Goal: Find specific page/section: Find specific page/section

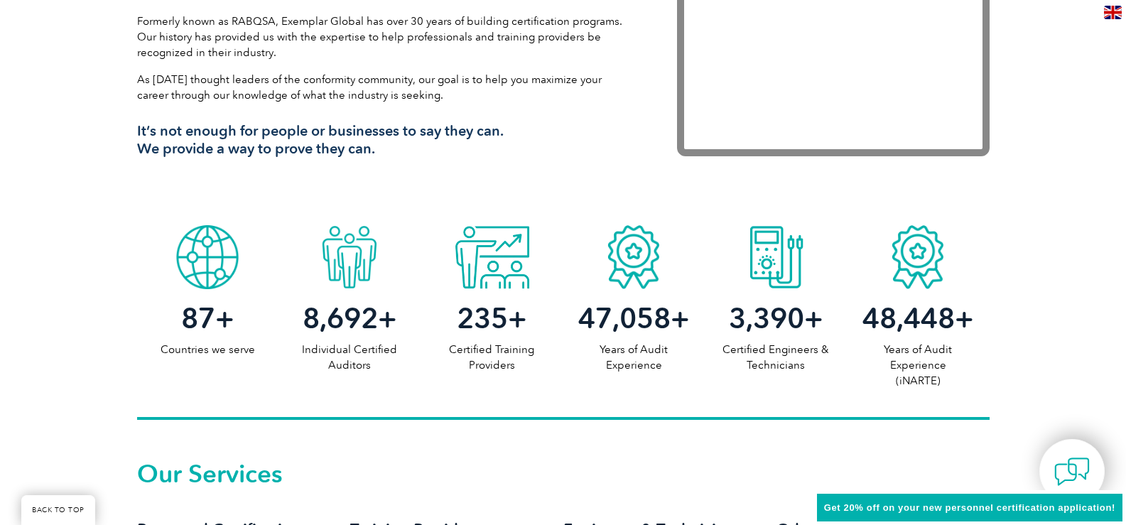
scroll to position [639, 0]
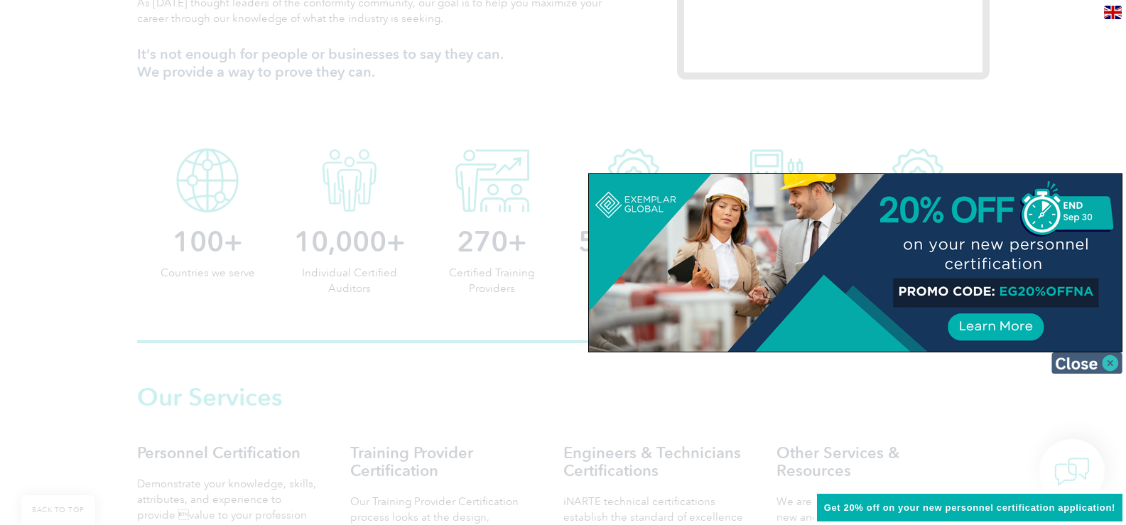
click at [1094, 362] on img at bounding box center [1087, 362] width 71 height 21
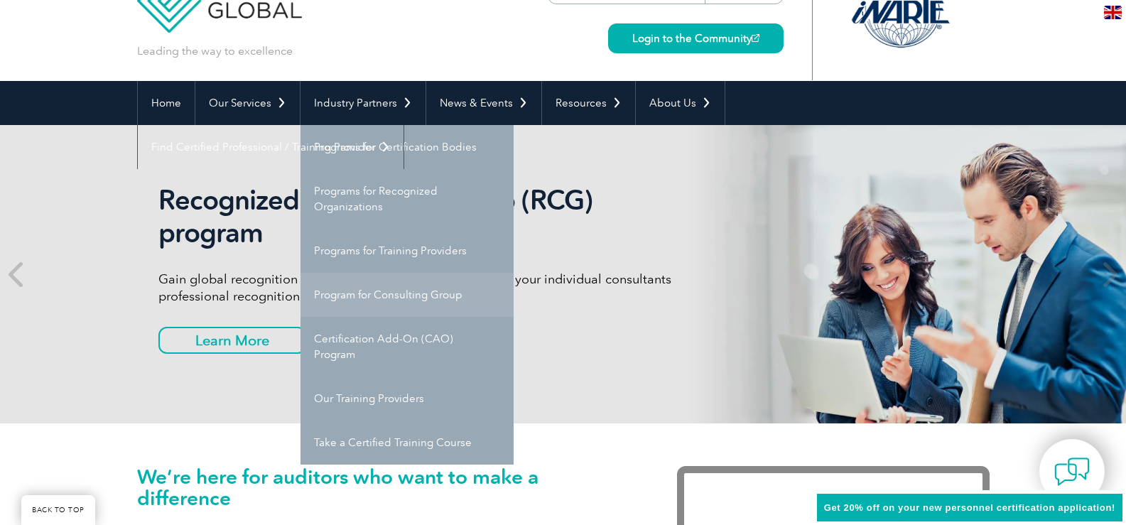
scroll to position [142, 0]
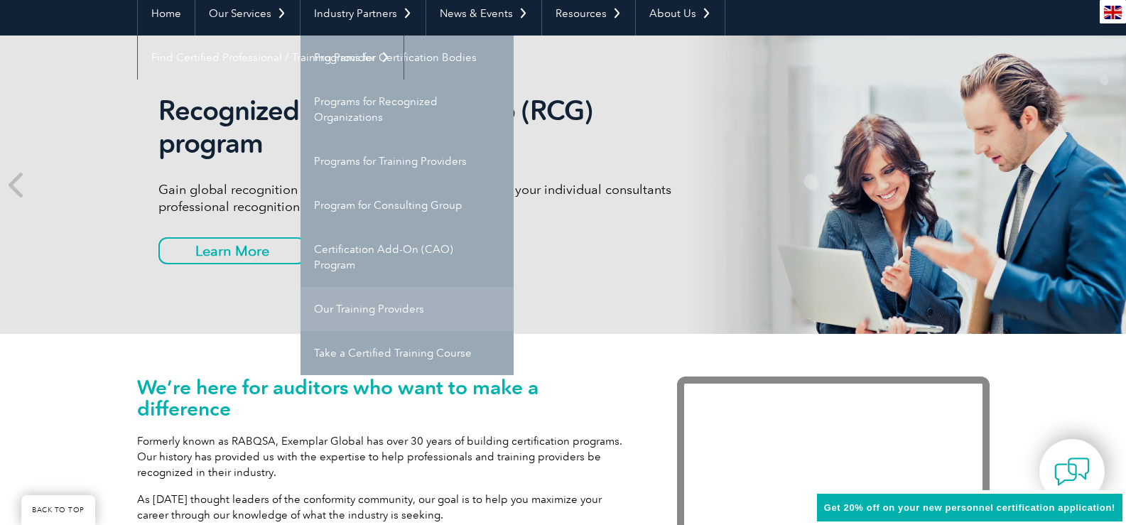
click at [396, 308] on link "Our Training Providers" at bounding box center [407, 309] width 213 height 44
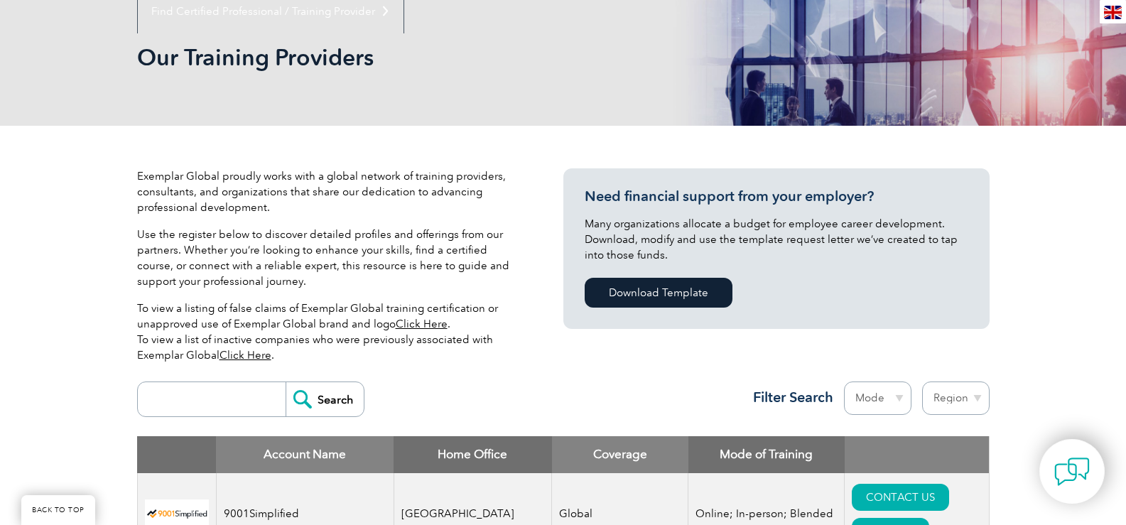
scroll to position [213, 0]
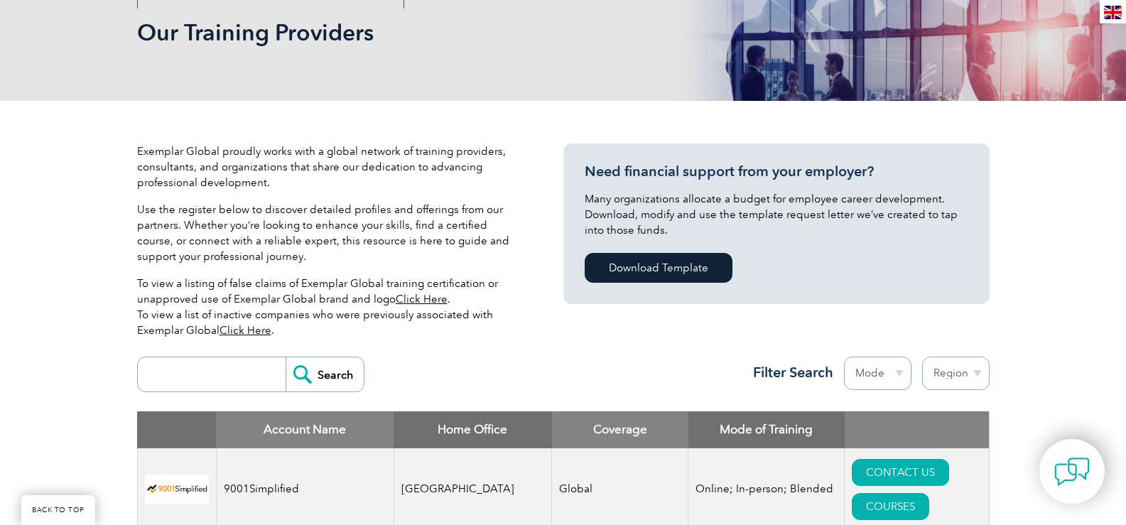
click at [250, 328] on link "Click Here" at bounding box center [246, 330] width 52 height 13
